Goal: Task Accomplishment & Management: Complete application form

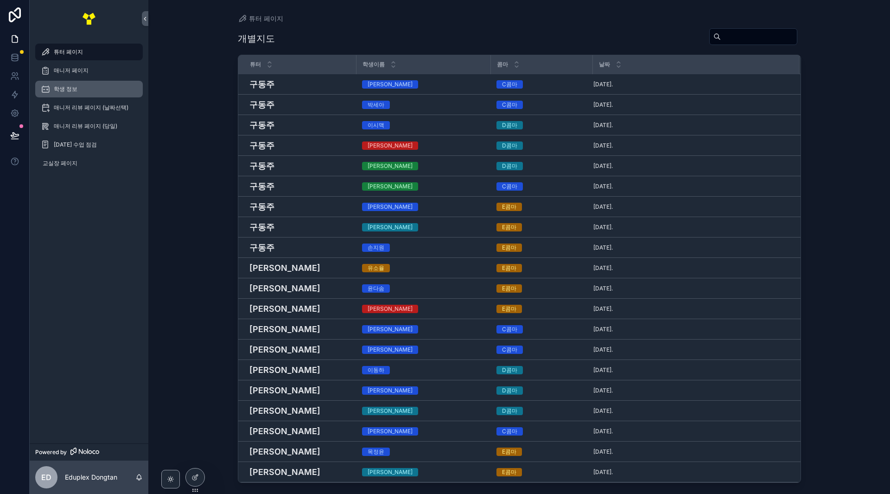
click at [94, 89] on div "학생 정보" at bounding box center [89, 89] width 96 height 15
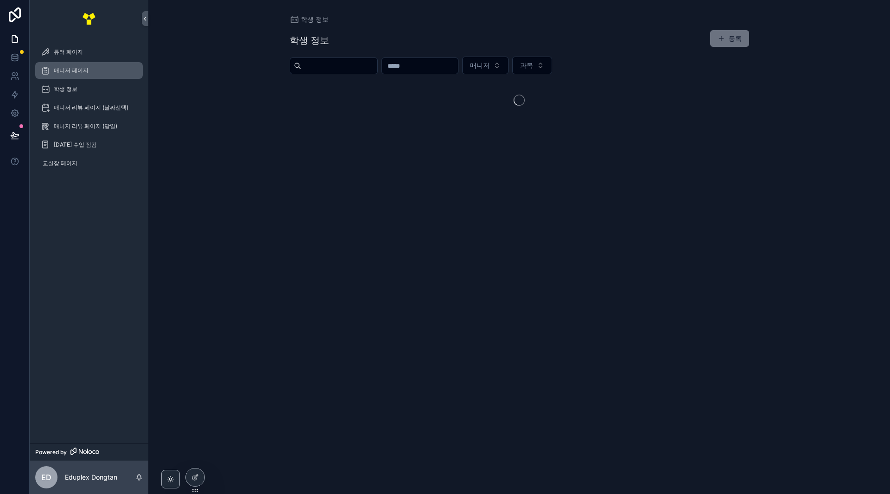
click at [95, 71] on div "매니저 페이지" at bounding box center [89, 70] width 96 height 15
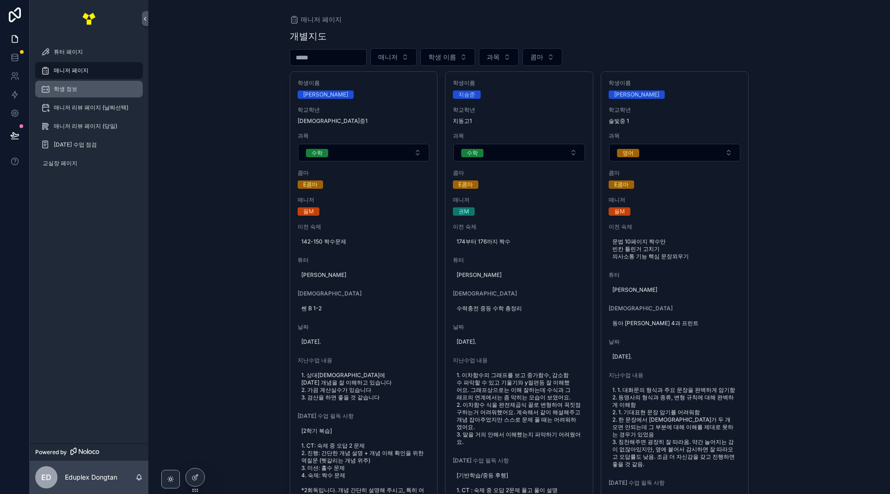
click at [96, 87] on div "학생 정보" at bounding box center [89, 89] width 96 height 15
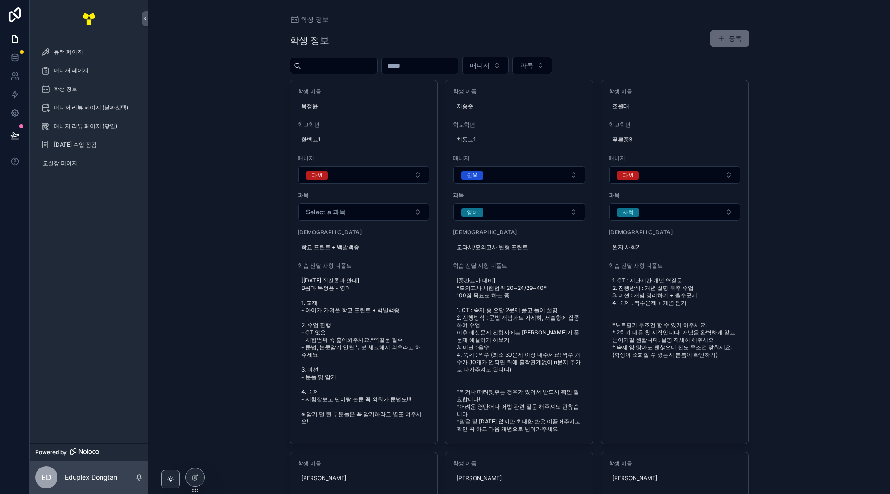
click at [730, 37] on button "등록" at bounding box center [729, 38] width 39 height 17
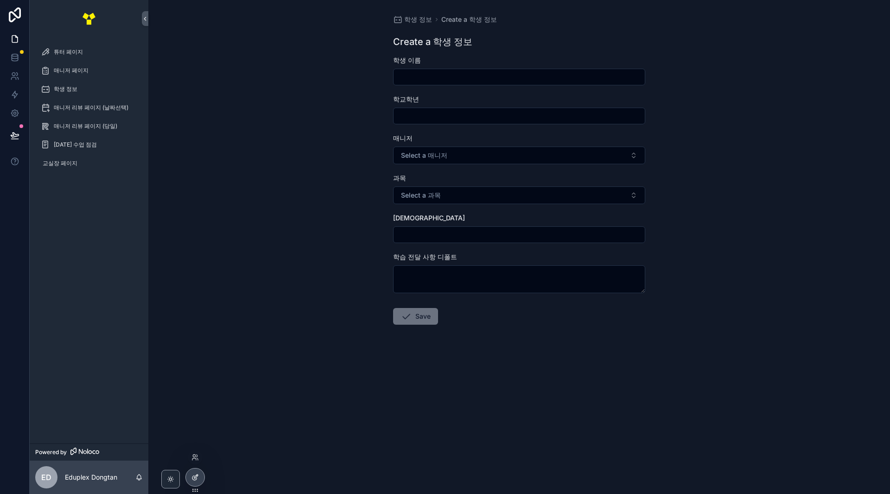
click at [190, 475] on div at bounding box center [195, 477] width 19 height 18
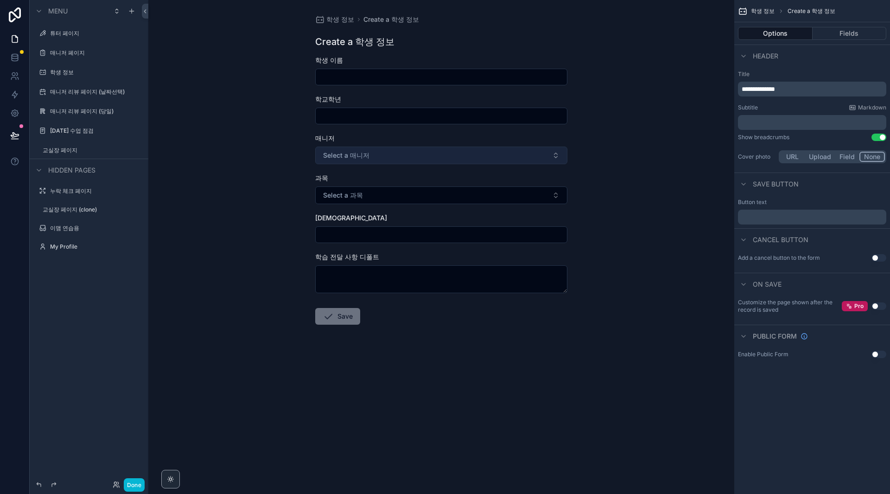
click at [513, 164] on button "Select a 매니저" at bounding box center [441, 155] width 252 height 18
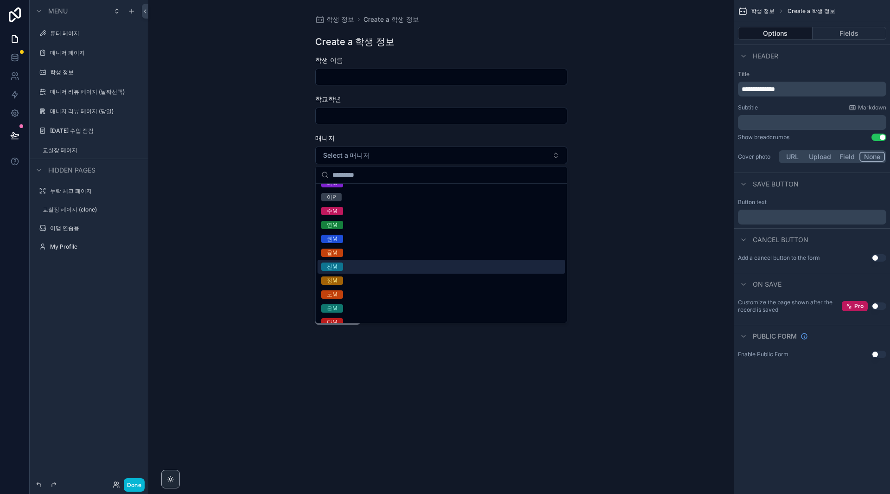
scroll to position [18, 0]
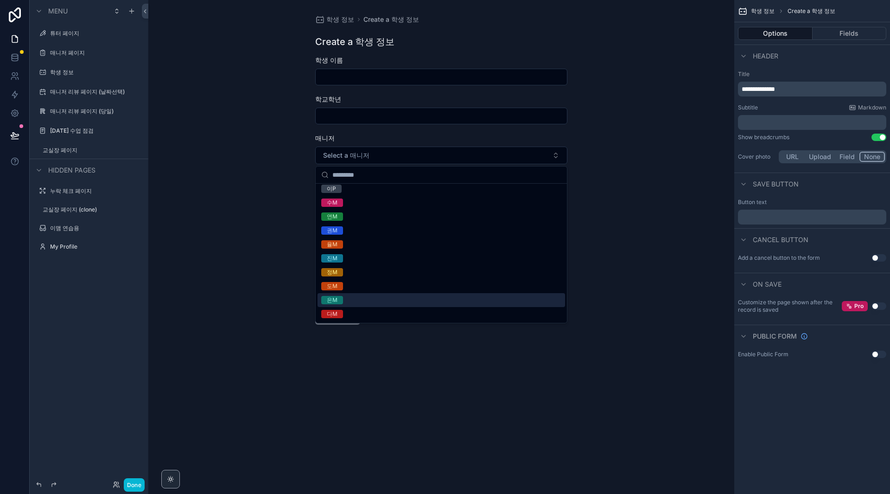
click at [656, 256] on div "학생 정보 Create a 학생 정보 Create a 학생 정보 학생 이름 학교학년 매니저 Select a 매니저 과목 Select a 과목 …" at bounding box center [441, 247] width 586 height 494
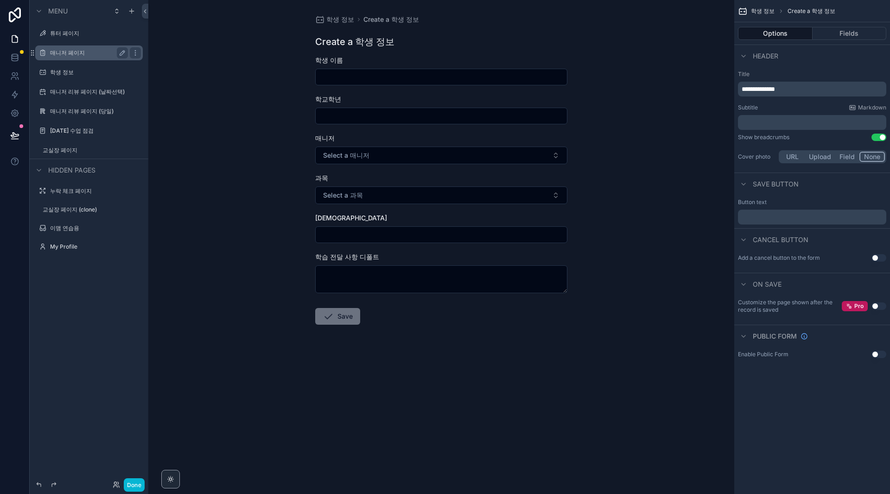
click at [66, 52] on label "매니저 페이지" at bounding box center [87, 52] width 74 height 7
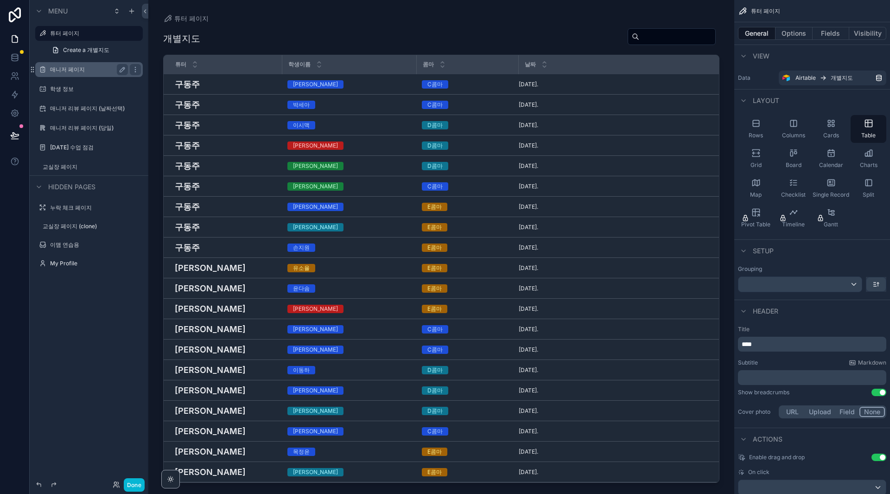
click at [70, 70] on label "매니저 페이지" at bounding box center [87, 69] width 74 height 7
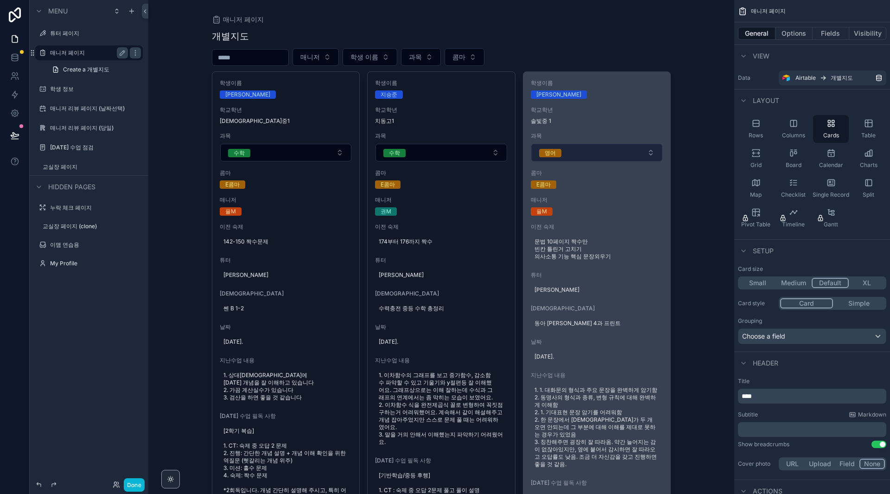
click at [600, 153] on button "영어" at bounding box center [597, 153] width 132 height 18
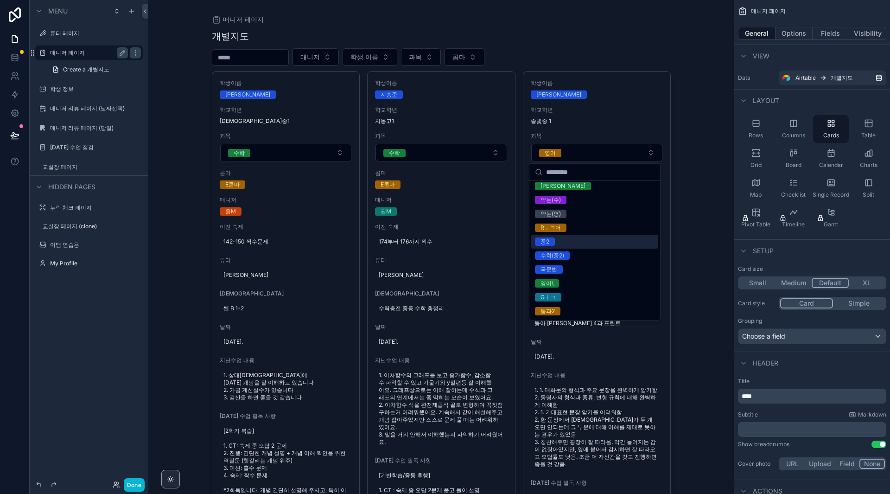
scroll to position [1000, 0]
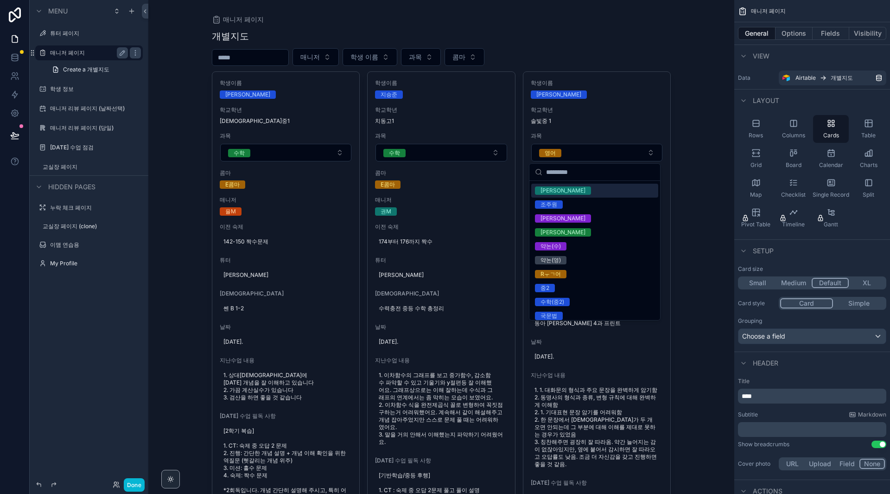
click at [684, 112] on div "매니저 페이지 개별지도 매니저 학생 이름 과목 콤마 학생이름 [PERSON_NAME] 학교[PERSON_NAME] 예당중1 과목 수학 콤마 E…" at bounding box center [441, 247] width 586 height 494
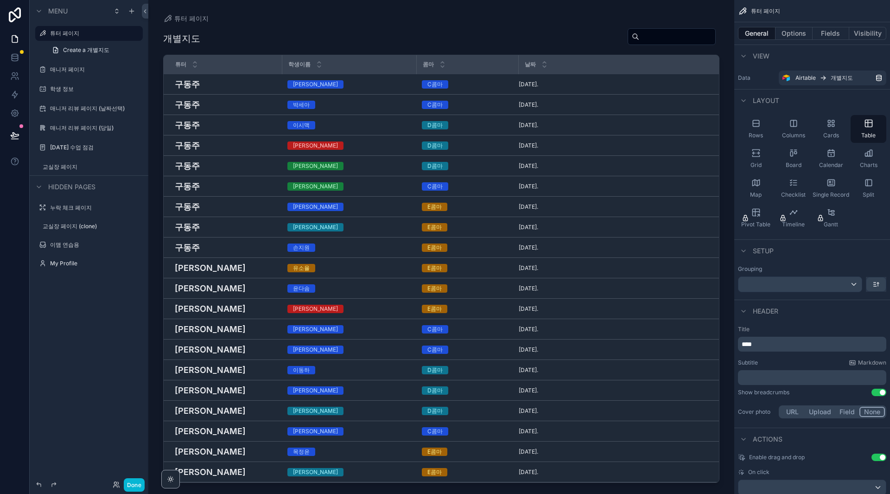
click at [500, 30] on div "scrollable content" at bounding box center [441, 241] width 586 height 483
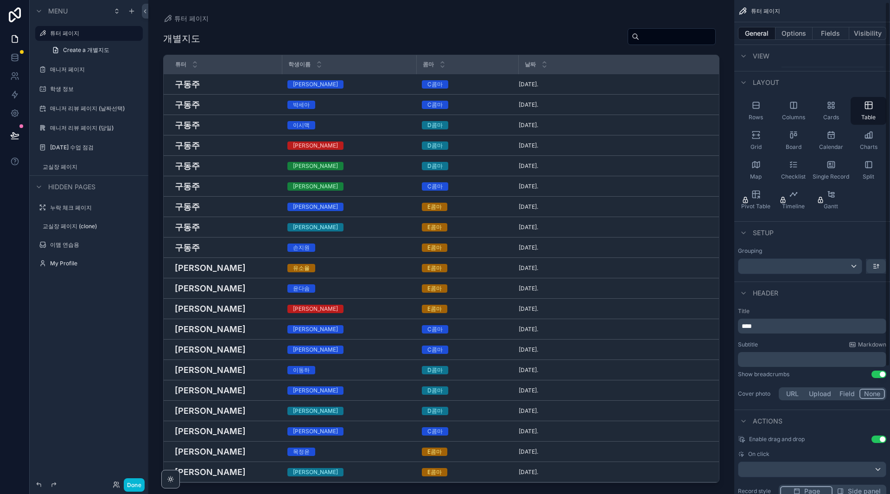
scroll to position [46, 0]
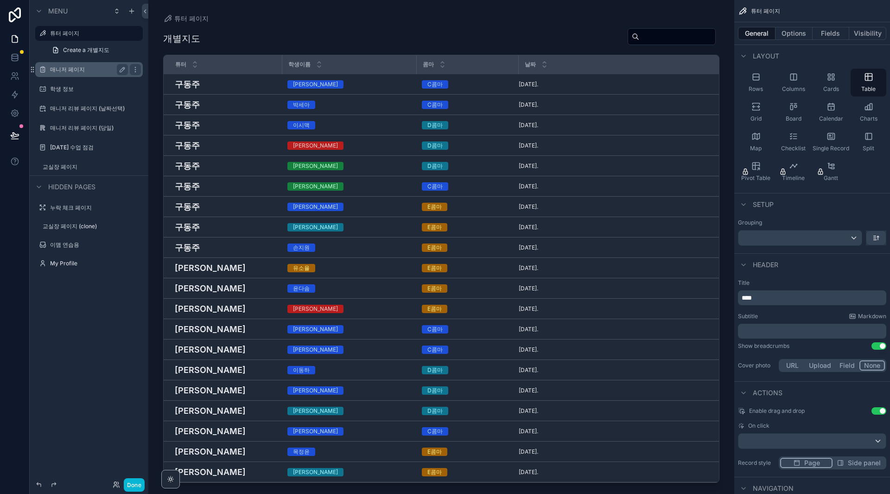
click at [89, 69] on label "매니저 페이지" at bounding box center [87, 69] width 74 height 7
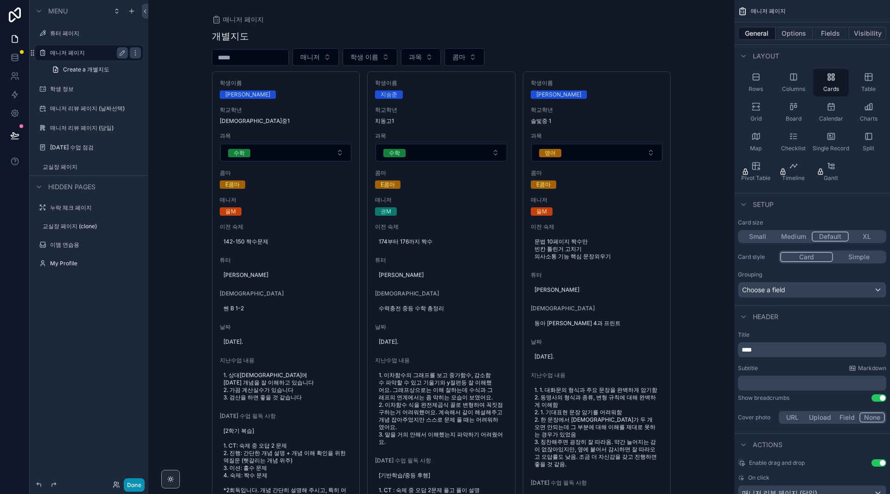
click at [138, 483] on button "Done" at bounding box center [134, 484] width 21 height 13
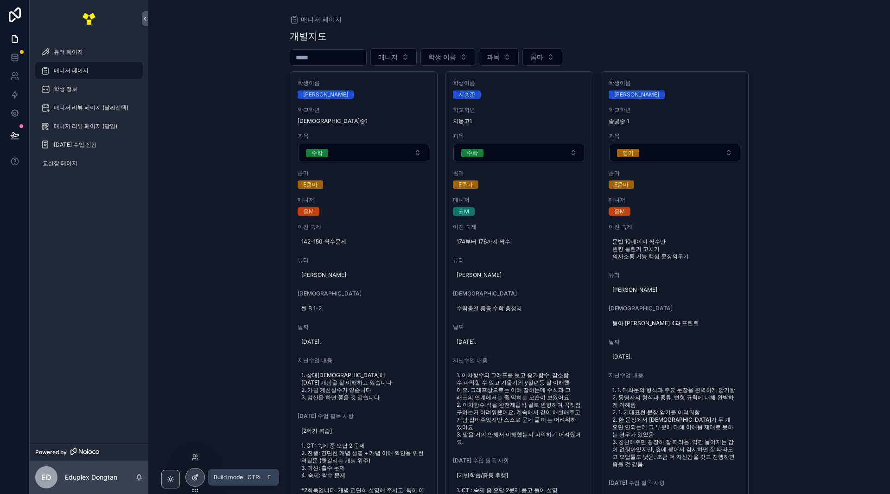
click at [193, 476] on icon at bounding box center [194, 478] width 4 height 4
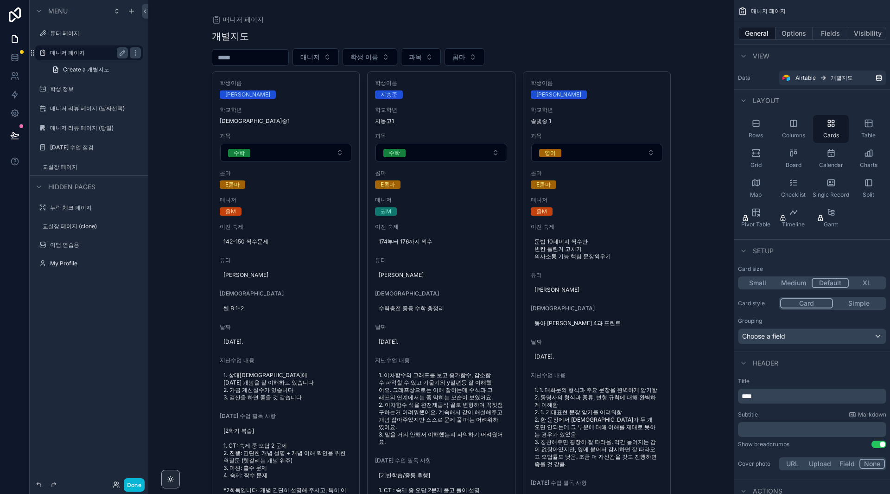
click at [78, 55] on label "매니저 페이지" at bounding box center [87, 52] width 74 height 7
click at [86, 70] on span "Create a 개별지도" at bounding box center [86, 69] width 46 height 7
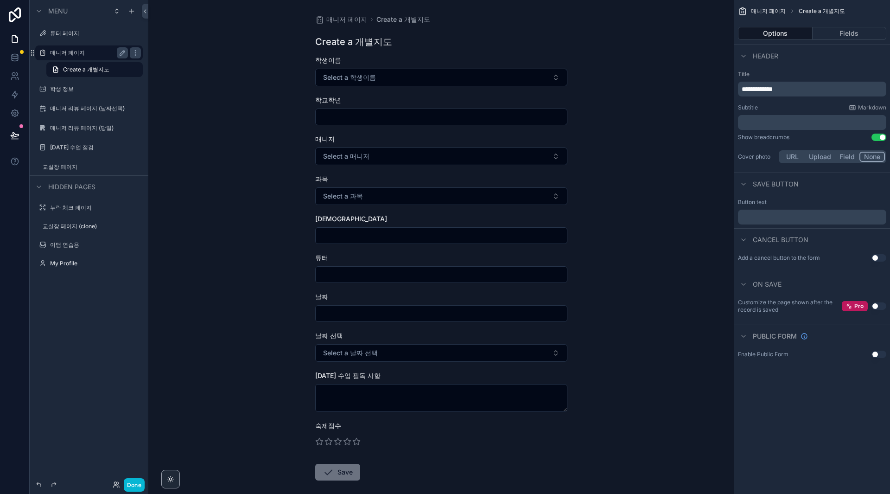
click at [86, 52] on label "매니저 페이지" at bounding box center [87, 52] width 74 height 7
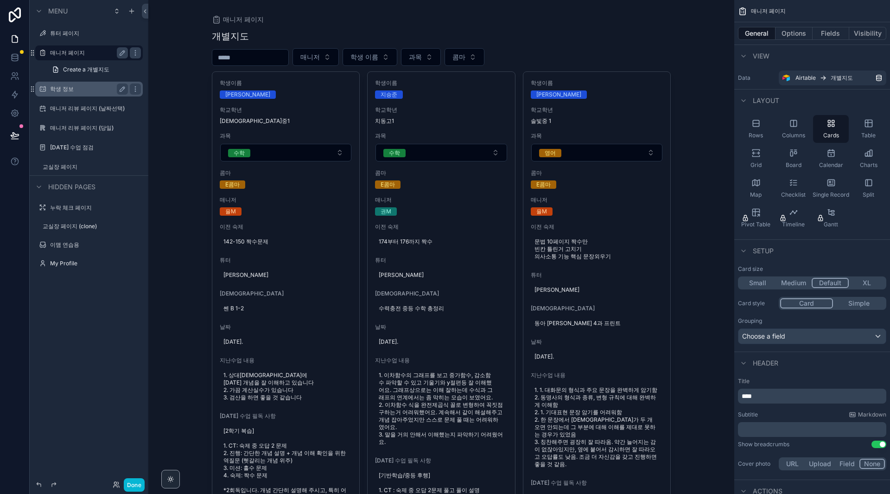
click at [82, 87] on label "학생 정보" at bounding box center [87, 88] width 74 height 7
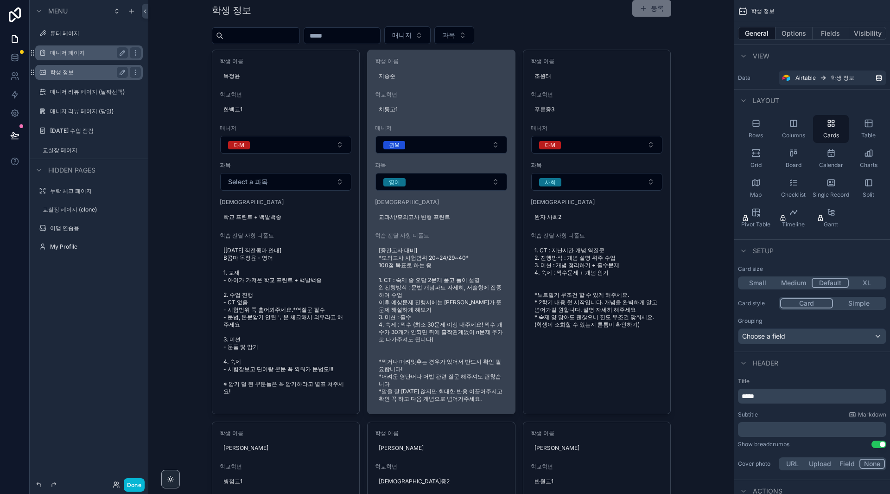
scroll to position [46, 0]
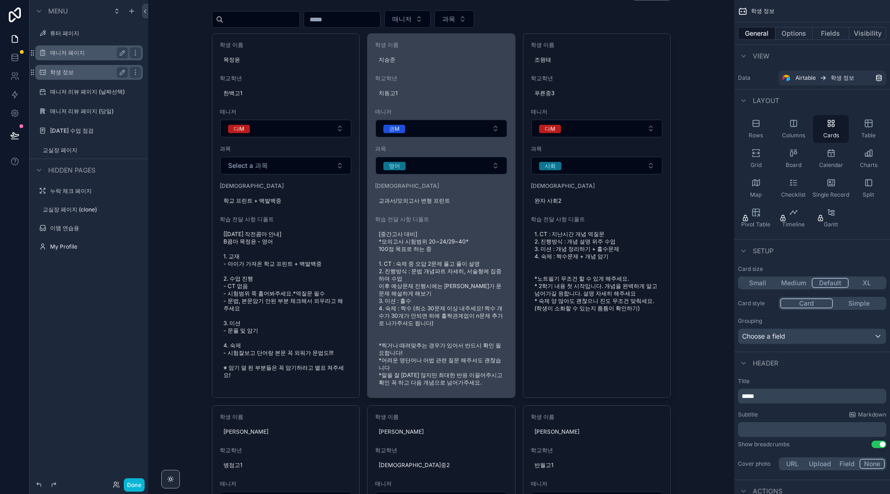
click at [424, 275] on span "[중간고사 대비] *모의고사 시험범위 20~24/29~40* 100점 목표로 하는 중 1. CT : 숙제 중 오답 2문제 풀고 풀이 설명 2.…" at bounding box center [441, 308] width 125 height 156
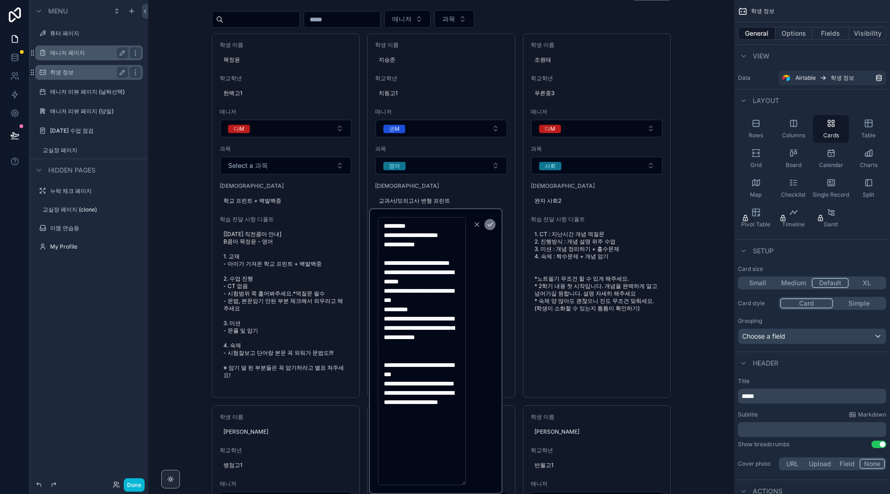
scroll to position [0, 0]
click at [478, 226] on icon "scrollable content" at bounding box center [476, 224] width 7 height 7
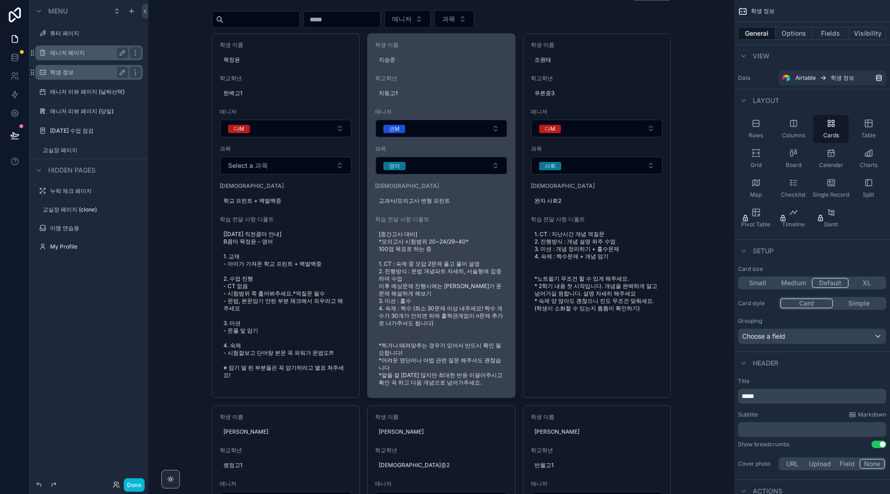
click at [431, 271] on span "[중간고사 대비] *모의고사 시험범위 20~24/29~40* 100점 목표로 하는 중 1. CT : 숙제 중 오답 2문제 풀고 풀이 설명 2.…" at bounding box center [441, 308] width 125 height 156
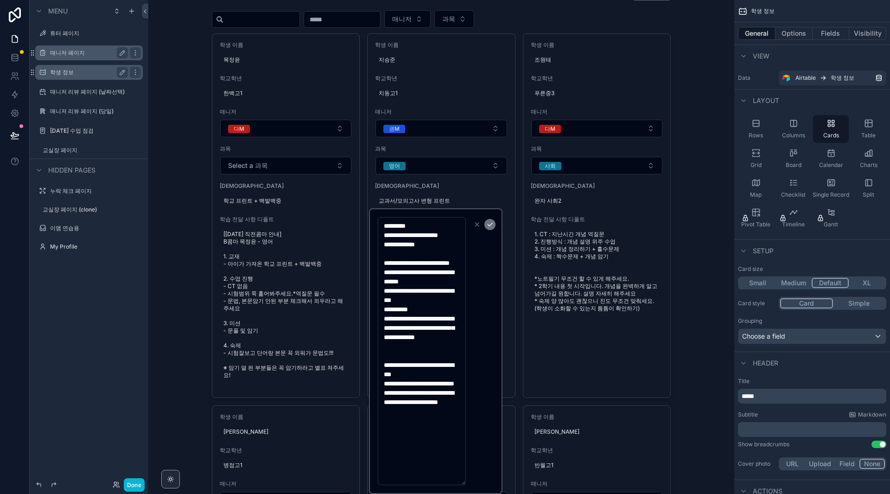
click at [477, 228] on icon "scrollable content" at bounding box center [476, 224] width 7 height 7
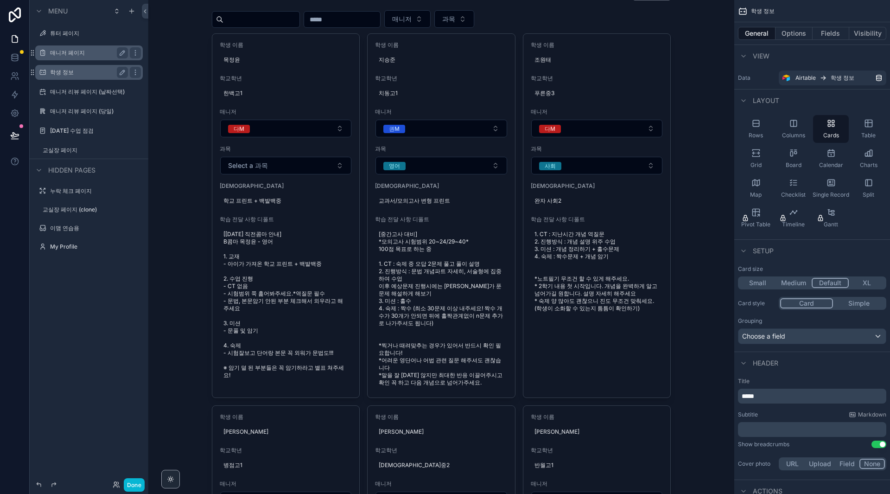
click at [678, 202] on div "학생 정보 학생 정보 등록 매니저 과목 학생 이름 목정윤 학교학년 한백고1 매니저 다M 과목 Select a 과목 교재 학교 프린트 + 백발백…" at bounding box center [441, 201] width 586 height 494
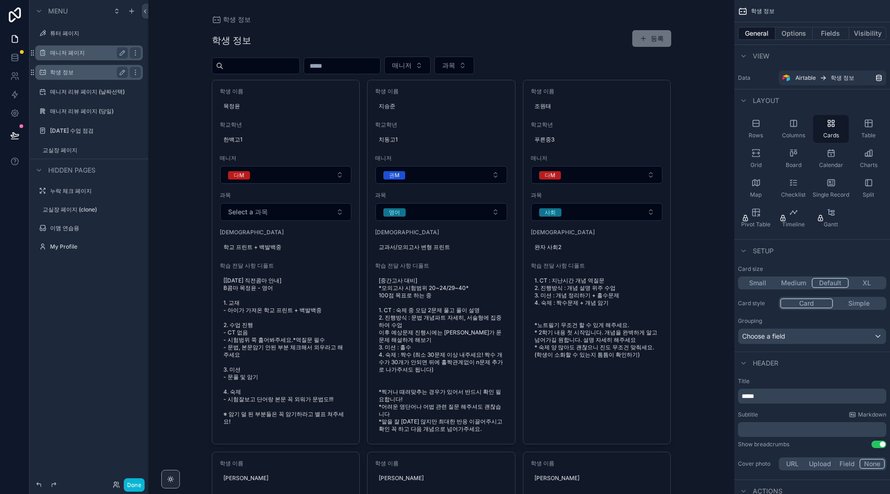
click at [685, 62] on div "학생 정보 학생 정보 등록 매니저 과목 학생 이름 목정윤 학교학년 한백고1 매니저 다M 과목 Select a 과목 교재 학교 프린트 + 백발백…" at bounding box center [441, 247] width 586 height 494
click at [702, 80] on div "학생 정보 학생 정보 등록 매니저 과목 학생 이름 목정윤 학교학년 한백고1 매니저 다M 과목 Select a 과목 교재 학교 프린트 + 백발백…" at bounding box center [441, 247] width 586 height 494
click at [683, 77] on div "학생 정보 학생 정보 등록 매니저 과목 학생 이름 목정윤 학교학년 한백고1 매니저 다M 과목 Select a 과목 교재 학교 프린트 + 백발백…" at bounding box center [441, 247] width 586 height 494
click at [169, 189] on div "학생 정보 학생 정보 등록 매니저 과목 학생 이름 목정윤 학교학년 한백고1 매니저 다M 과목 Select a 과목 교재 학교 프린트 + 백발백…" at bounding box center [441, 247] width 586 height 494
click at [138, 482] on button "Done" at bounding box center [134, 484] width 21 height 13
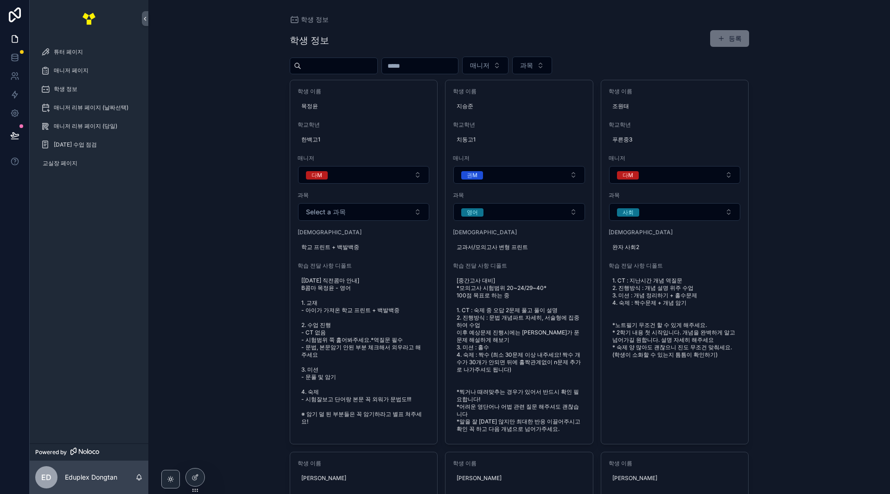
click at [222, 218] on div "학생 정보 학생 정보 등록 매니저 과목 학생 이름 목정윤 학교학년 한백고1 매니저 다M 과목 Select a 과목 교재 학교 프린트 + 백발백…" at bounding box center [519, 247] width 742 height 494
click at [89, 96] on div "학생 정보" at bounding box center [89, 89] width 96 height 15
